Goal: Information Seeking & Learning: Learn about a topic

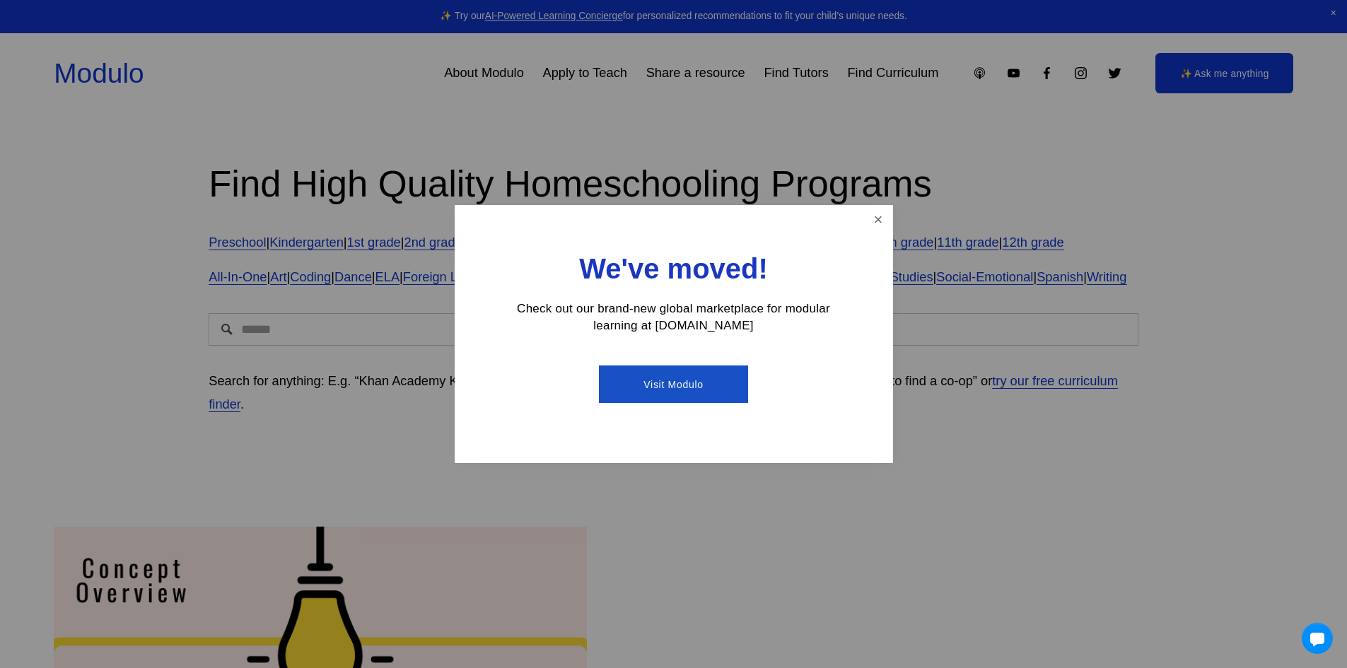
click at [696, 381] on link "Visit Modulo" at bounding box center [673, 384] width 149 height 37
click at [877, 213] on link "Close" at bounding box center [877, 219] width 25 height 25
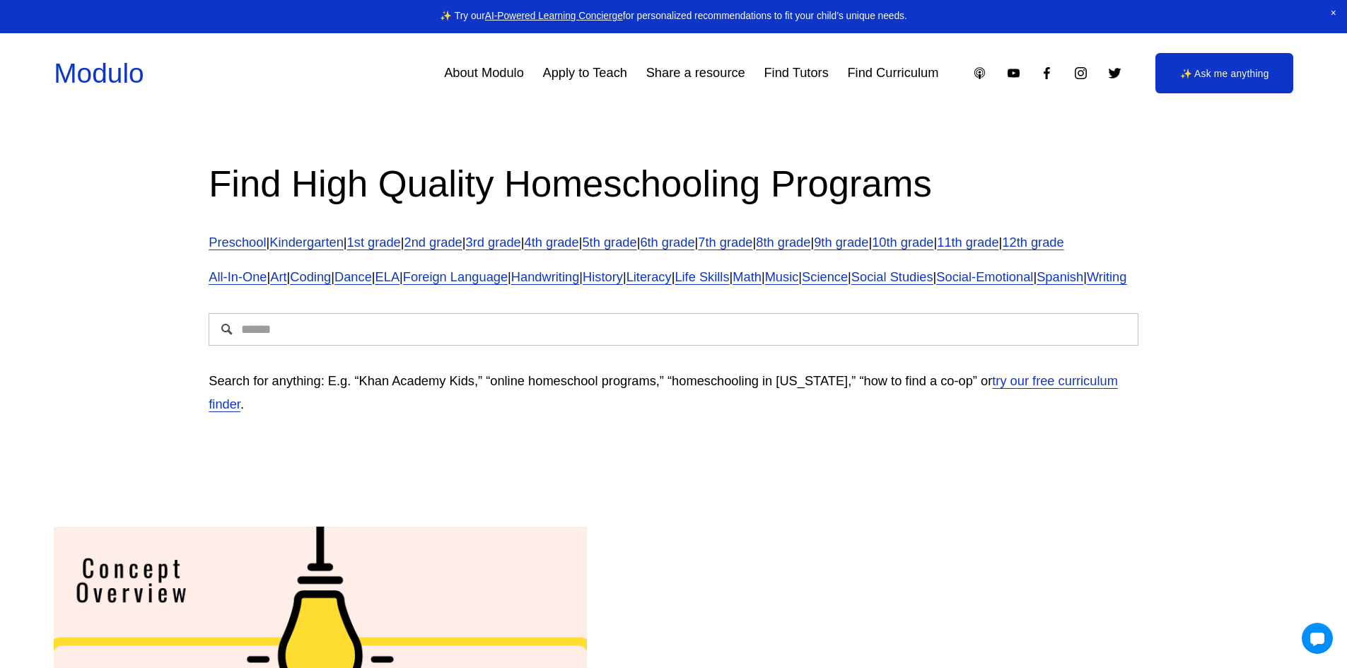
click at [513, 241] on link "3rd grade" at bounding box center [493, 242] width 55 height 15
click at [486, 284] on span "Foreign Language" at bounding box center [455, 276] width 105 height 15
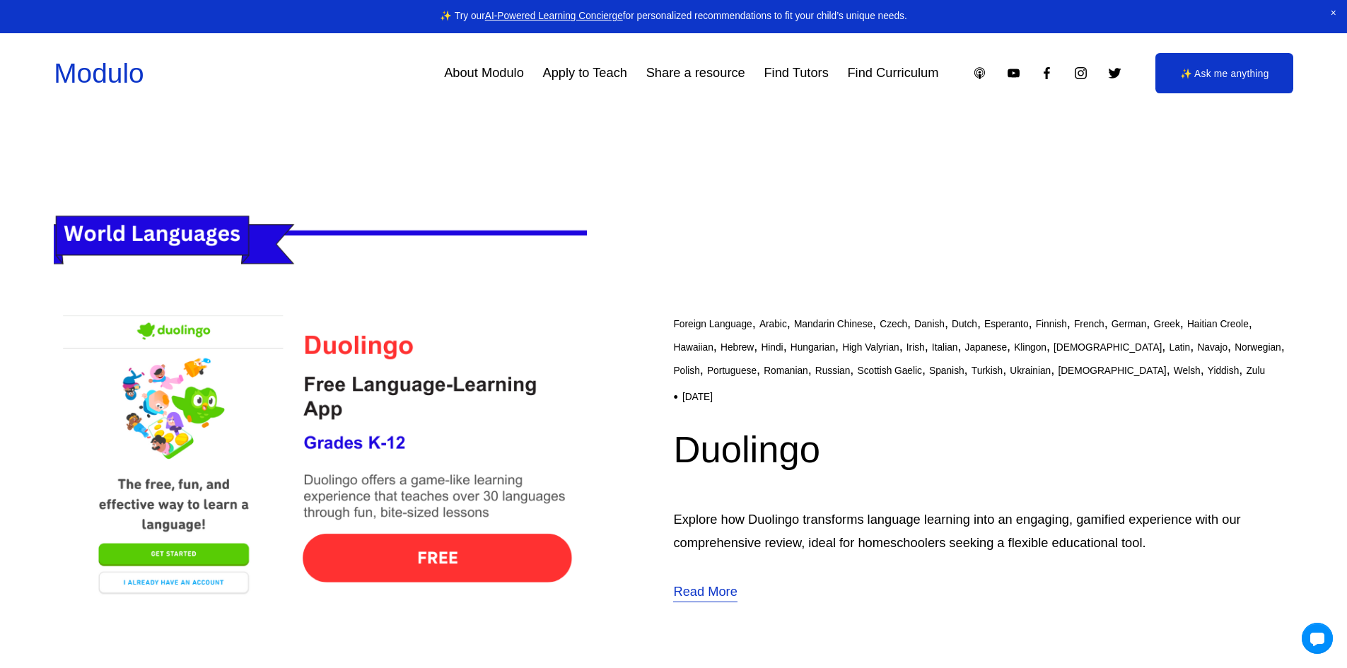
scroll to position [424, 0]
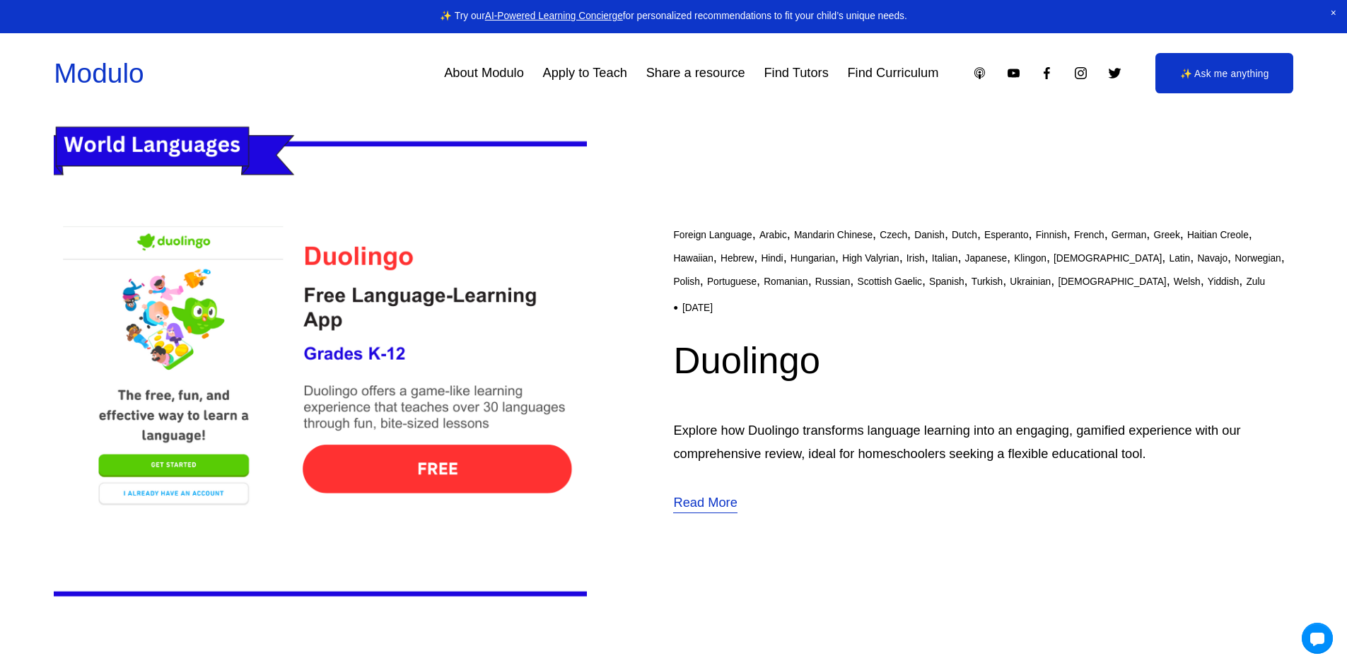
click at [448, 488] on img at bounding box center [320, 370] width 533 height 534
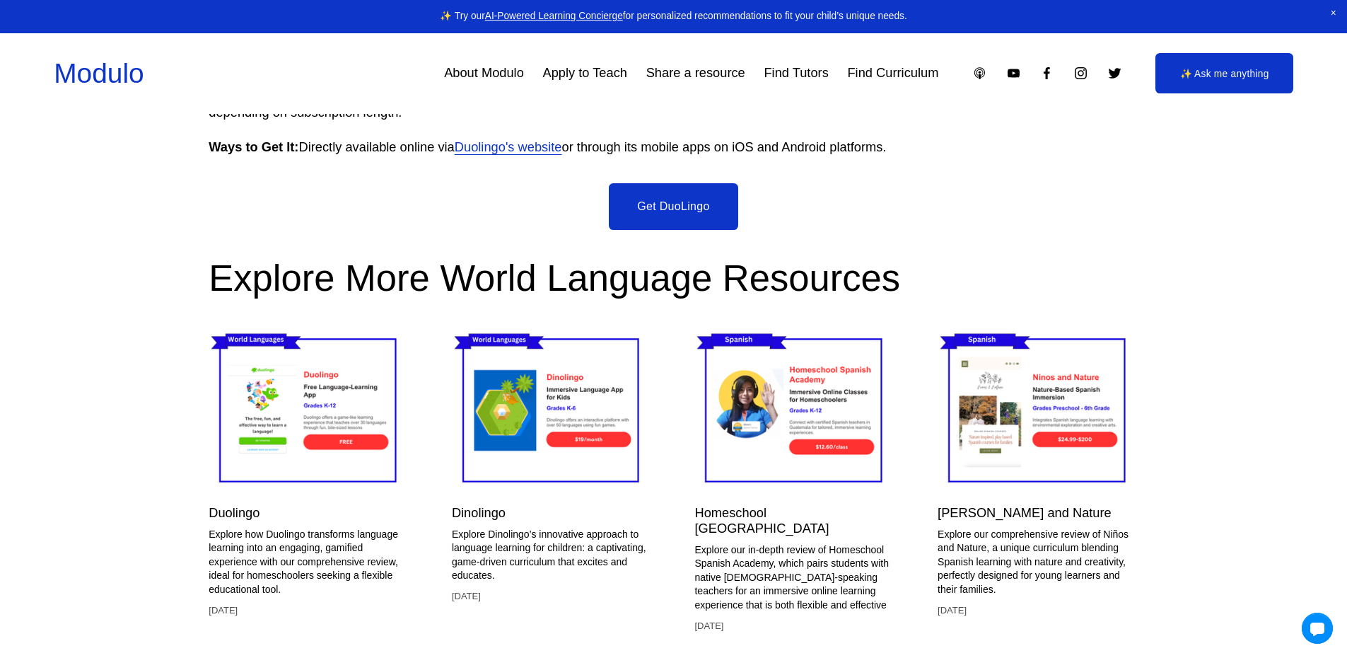
scroll to position [3360, 0]
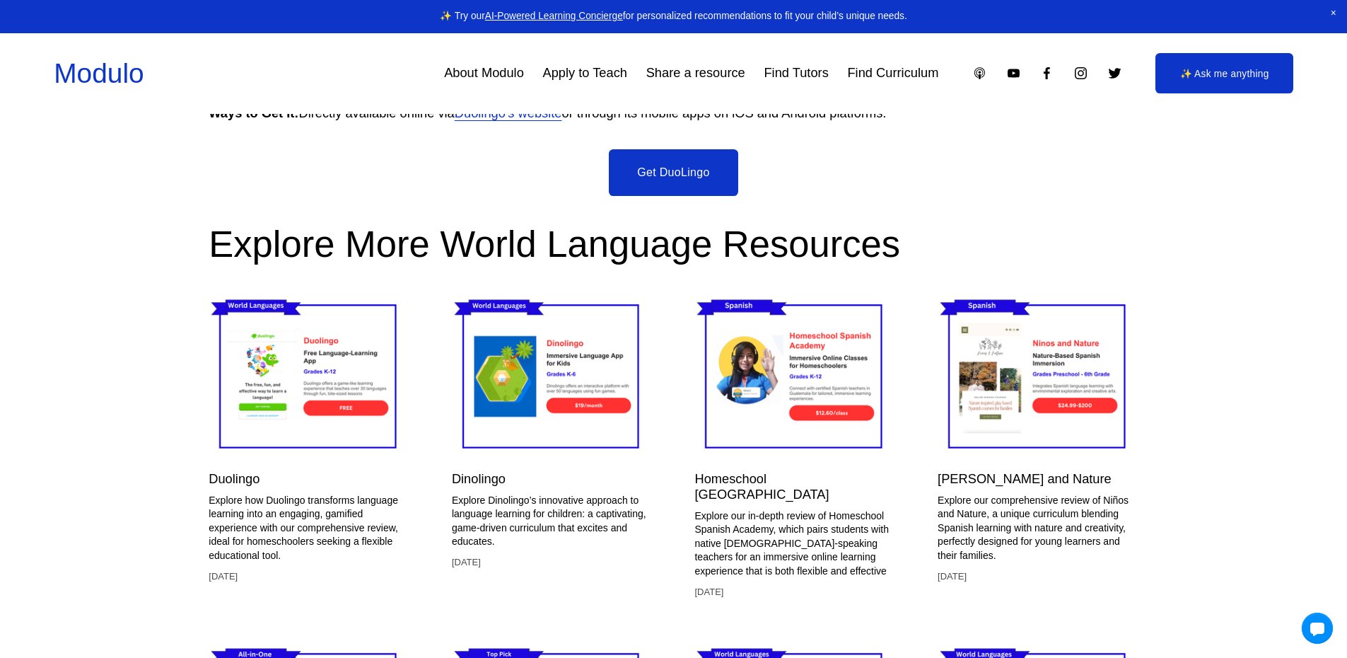
click at [661, 182] on link "Get DuoLingo" at bounding box center [673, 172] width 129 height 47
